Goal: Information Seeking & Learning: Learn about a topic

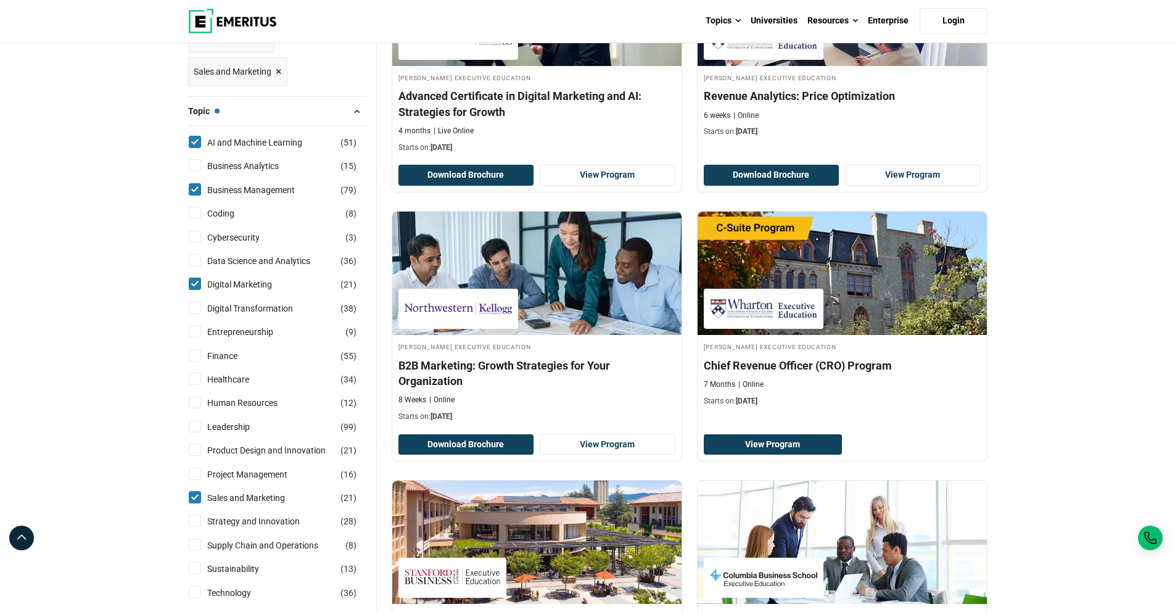
scroll to position [332, 0]
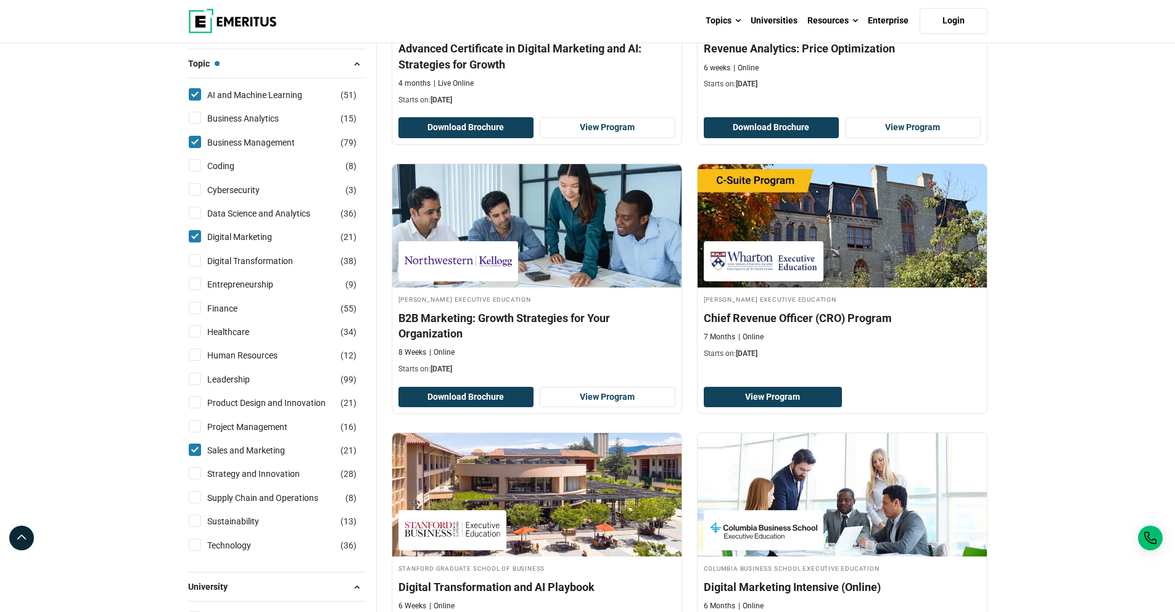
click at [192, 377] on input "Leadership ( 99 )" at bounding box center [195, 378] width 12 height 12
checkbox input "true"
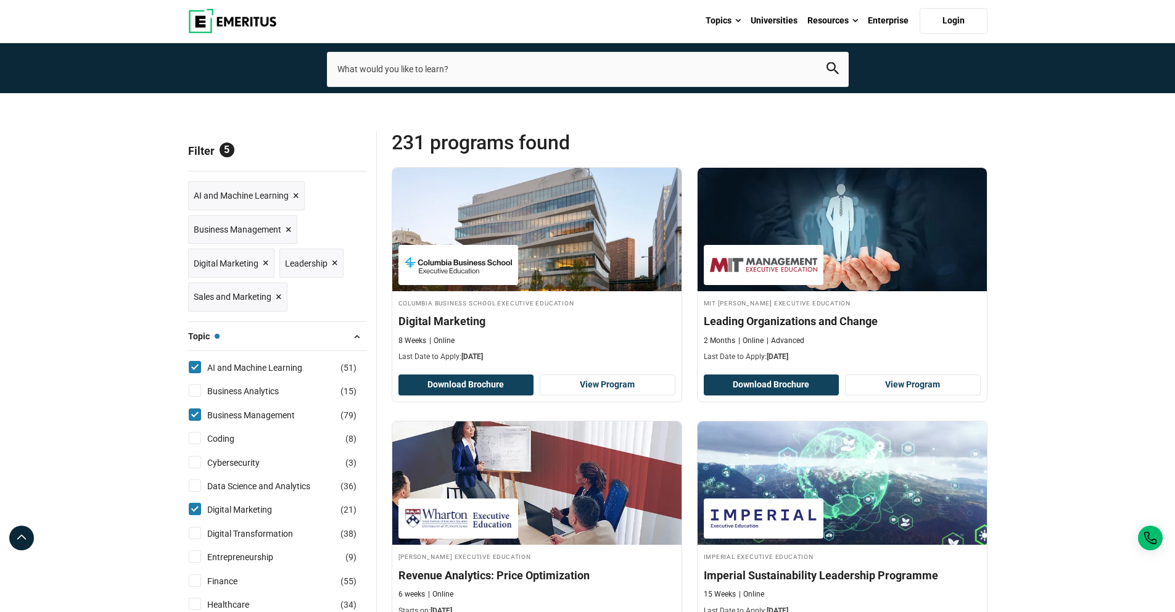
scroll to position [118, 0]
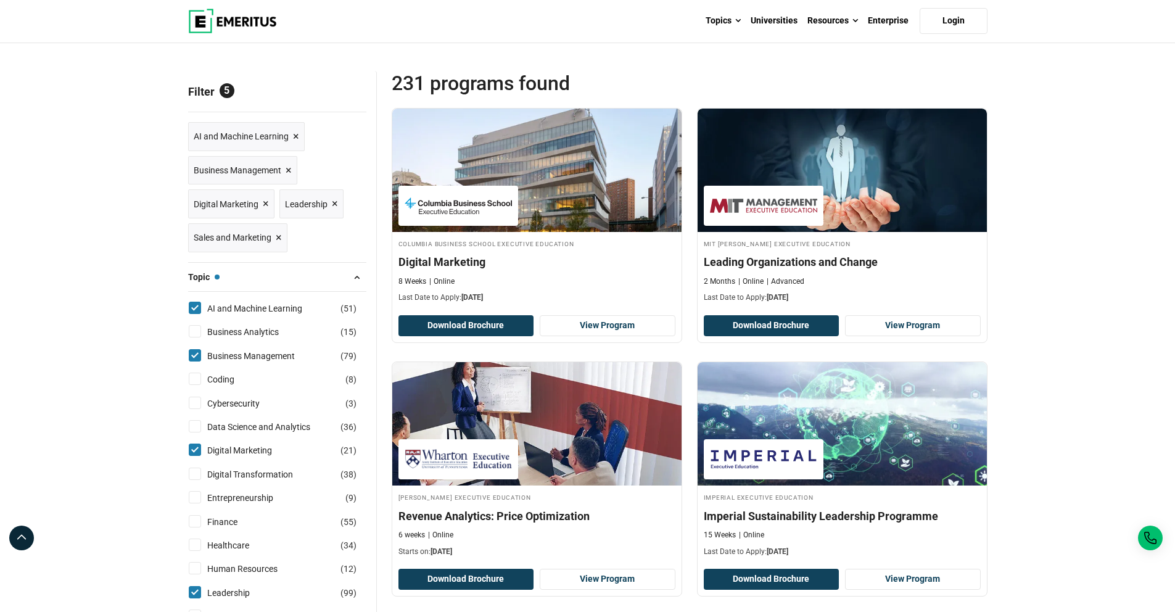
click at [197, 451] on input "Digital Marketing ( 21 )" at bounding box center [195, 449] width 12 height 12
checkbox input "false"
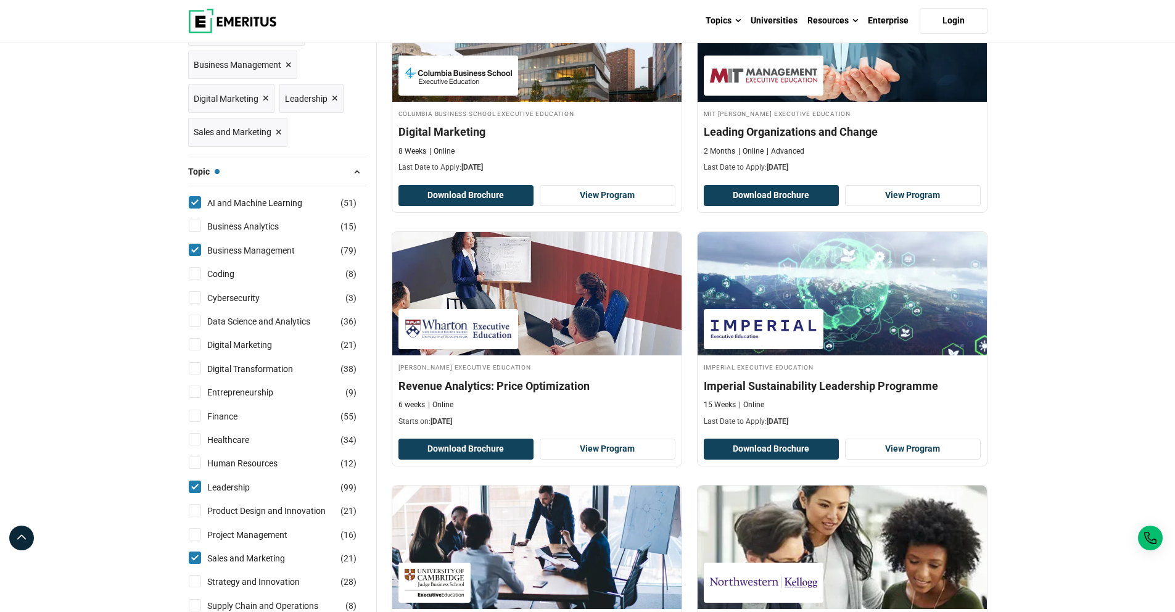
scroll to position [229, 0]
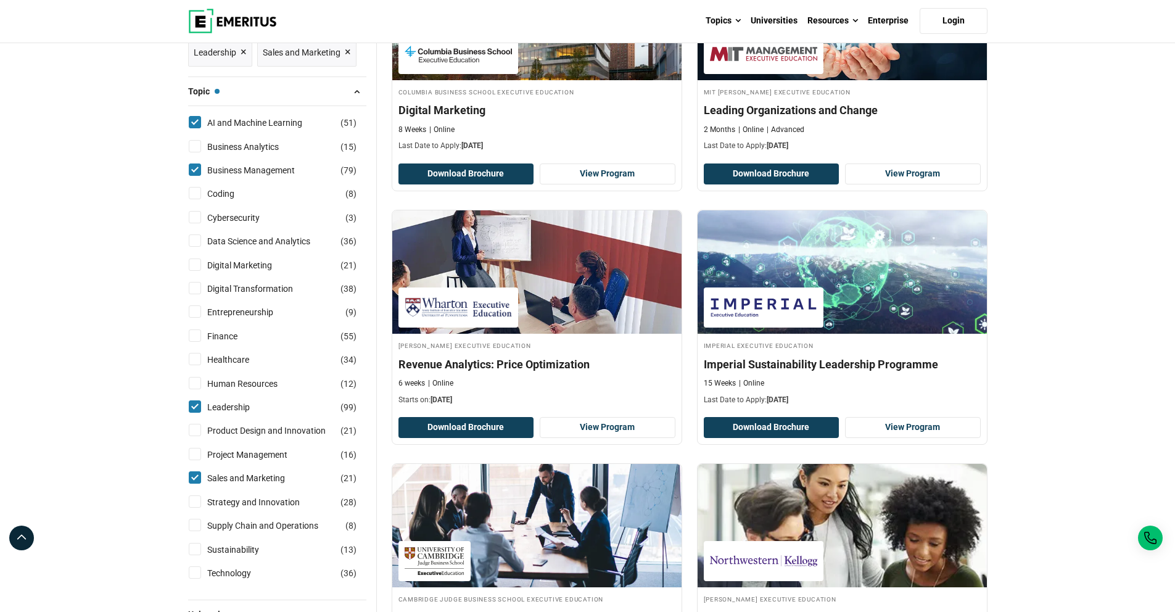
scroll to position [282, 0]
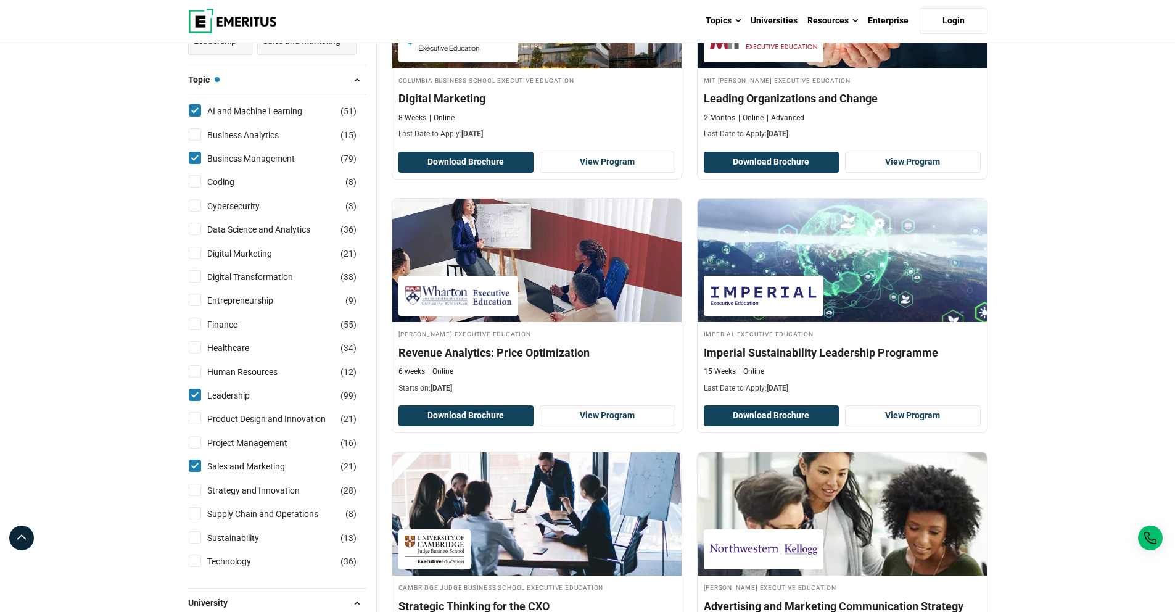
click at [190, 466] on input "Sales and Marketing ( 21 )" at bounding box center [195, 465] width 12 height 12
checkbox input "false"
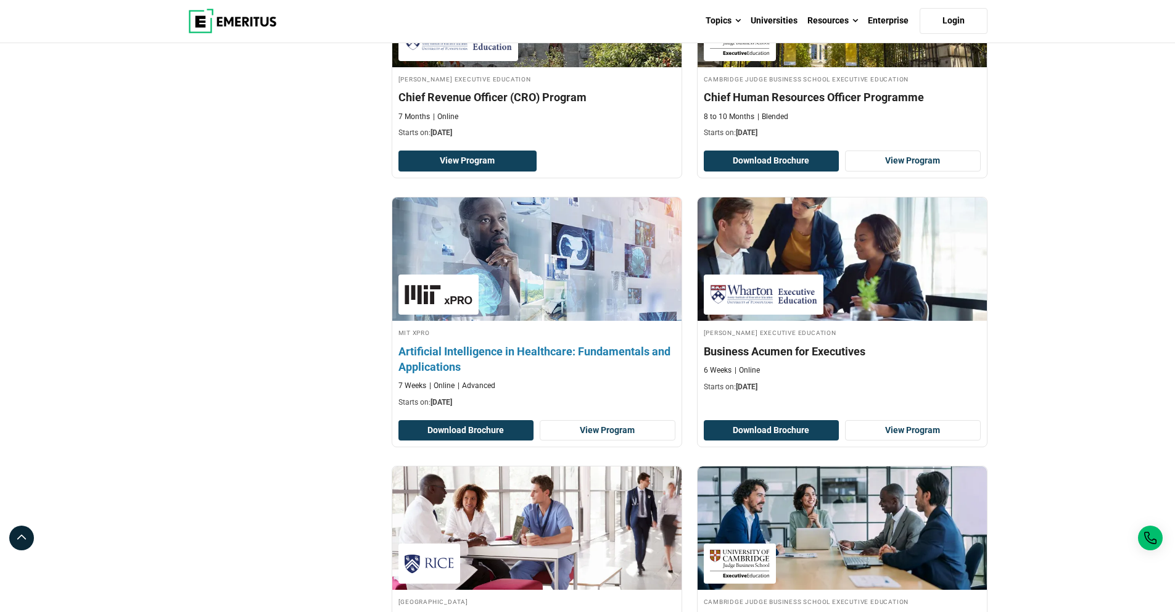
scroll to position [2335, 0]
